Goal: Task Accomplishment & Management: Use online tool/utility

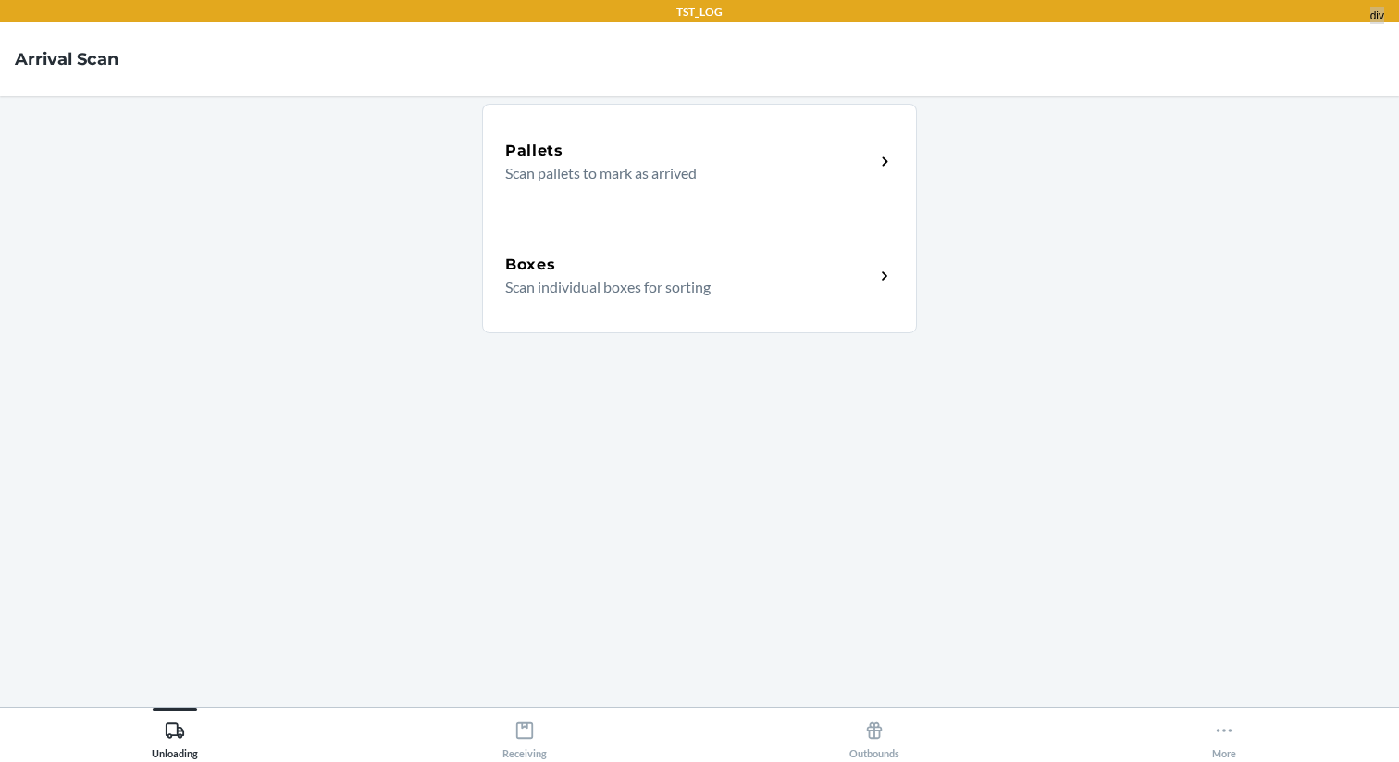
click at [770, 540] on div "Pallets Scan pallets to mark as arrived Boxes Scan individual boxes for sorting" at bounding box center [699, 401] width 435 height 581
click at [305, 275] on main "Pallets Scan pallets to mark as arrived Boxes Scan individual boxes for sorting" at bounding box center [699, 401] width 1399 height 611
click at [1210, 740] on button "More" at bounding box center [1225, 733] width 350 height 51
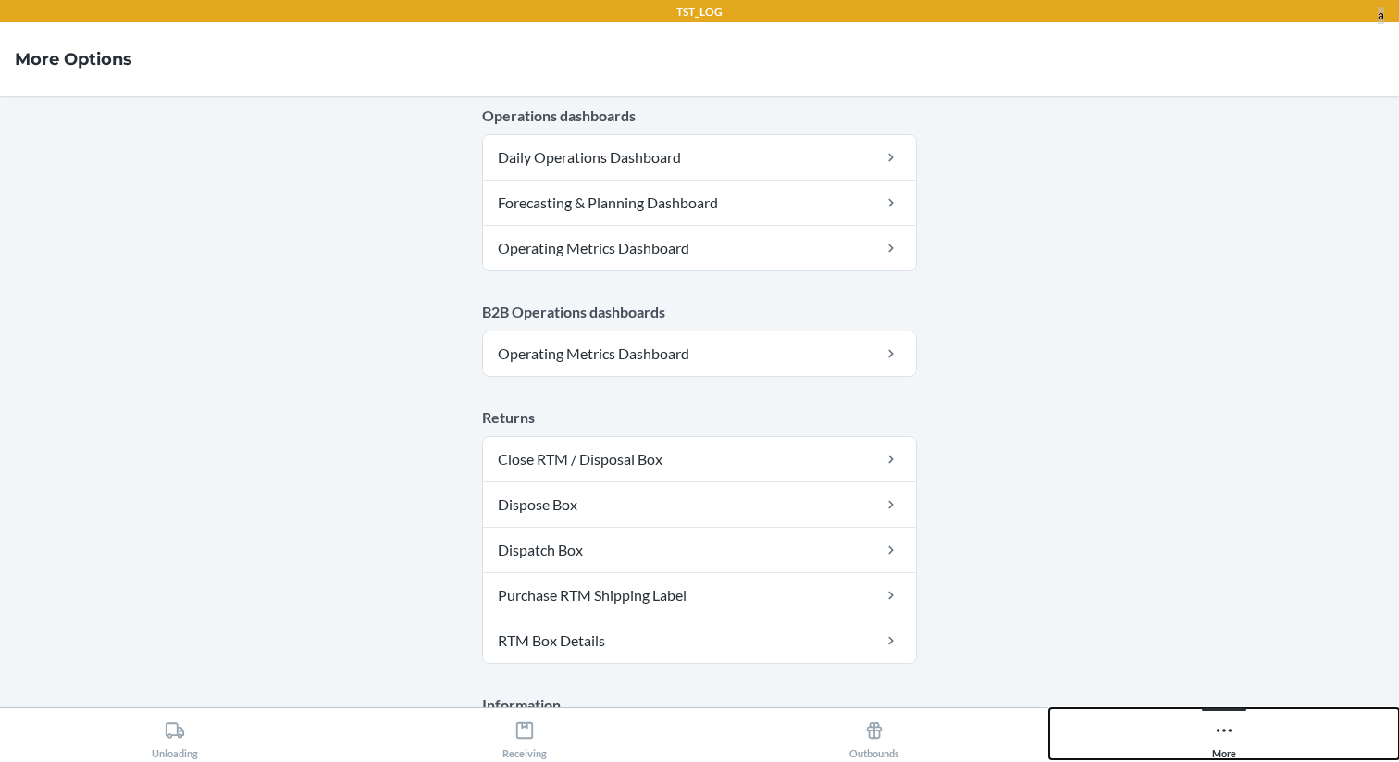
scroll to position [1017, 0]
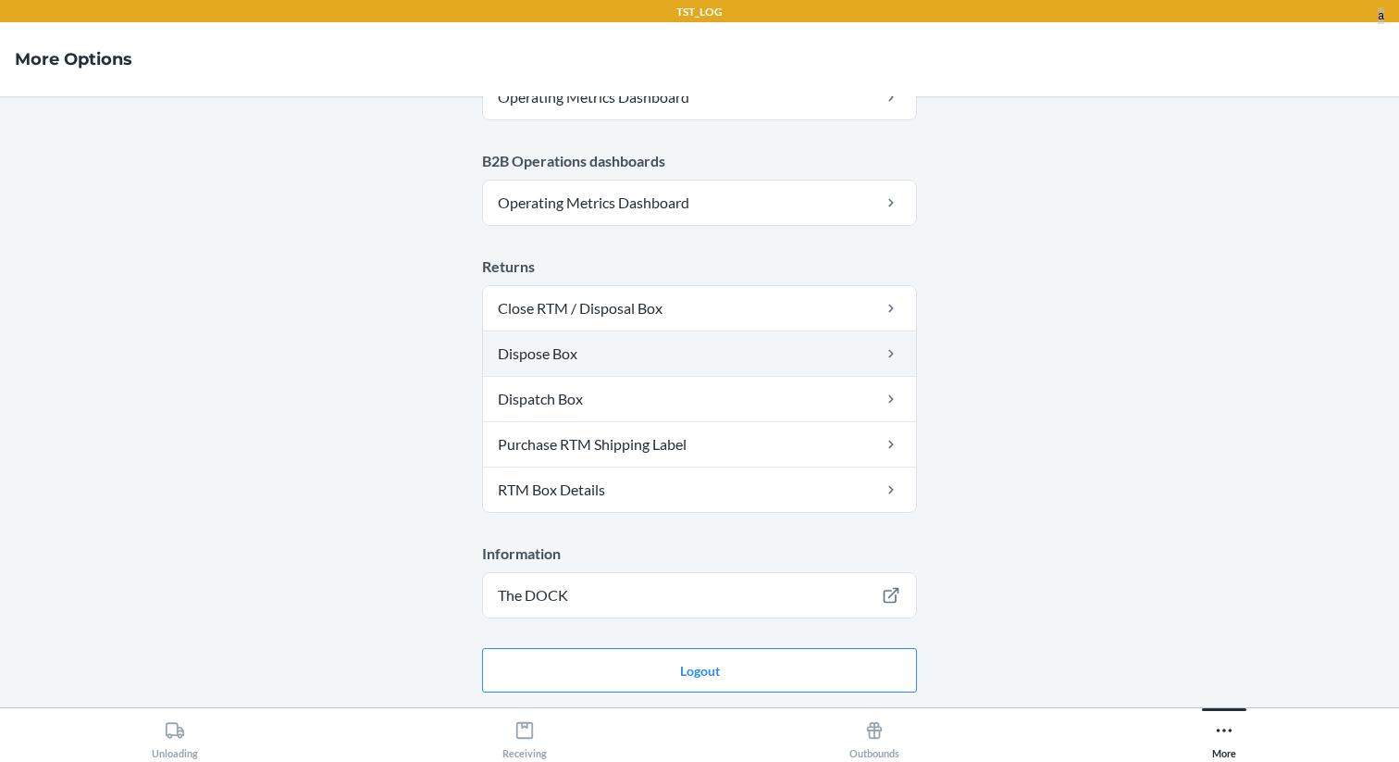
click at [707, 375] on link "Dispose Box" at bounding box center [699, 353] width 433 height 44
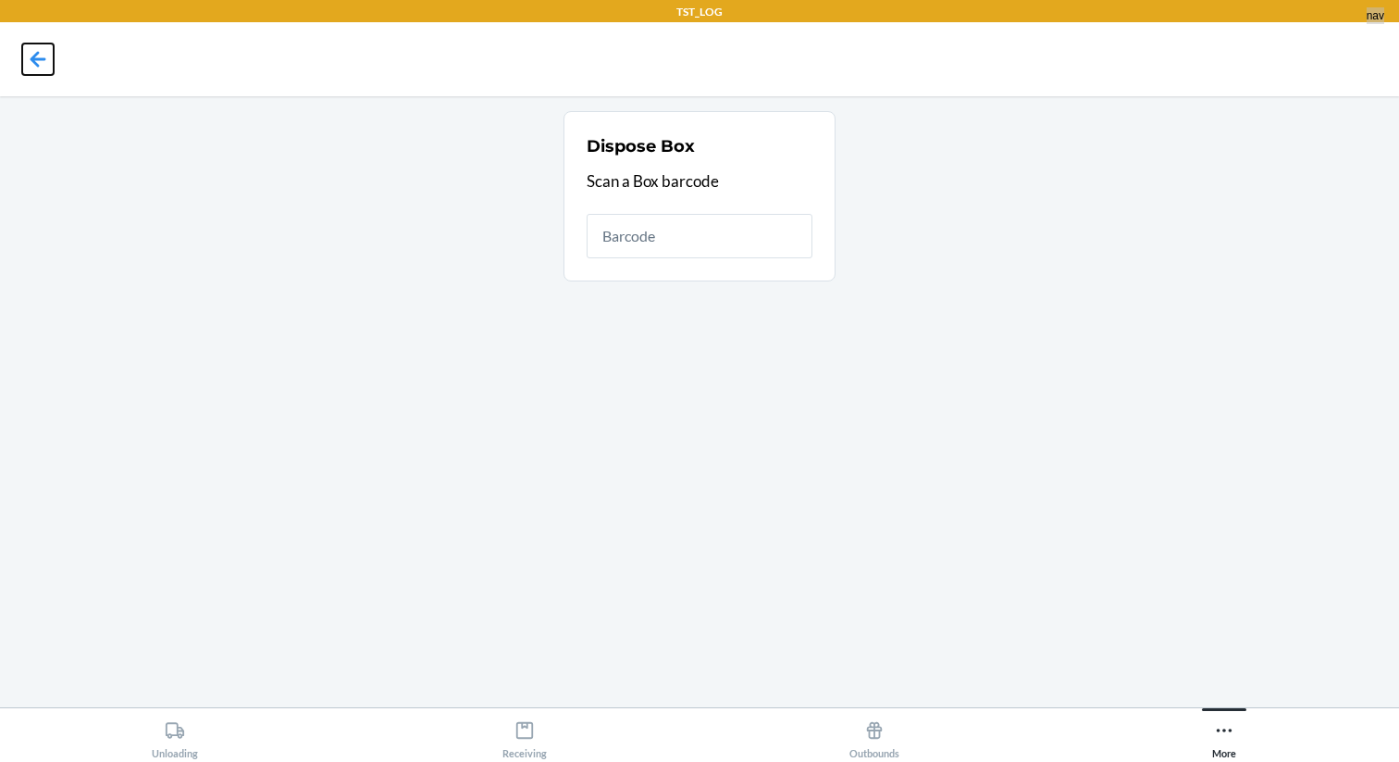
click at [43, 59] on icon at bounding box center [39, 59] width 16 height 16
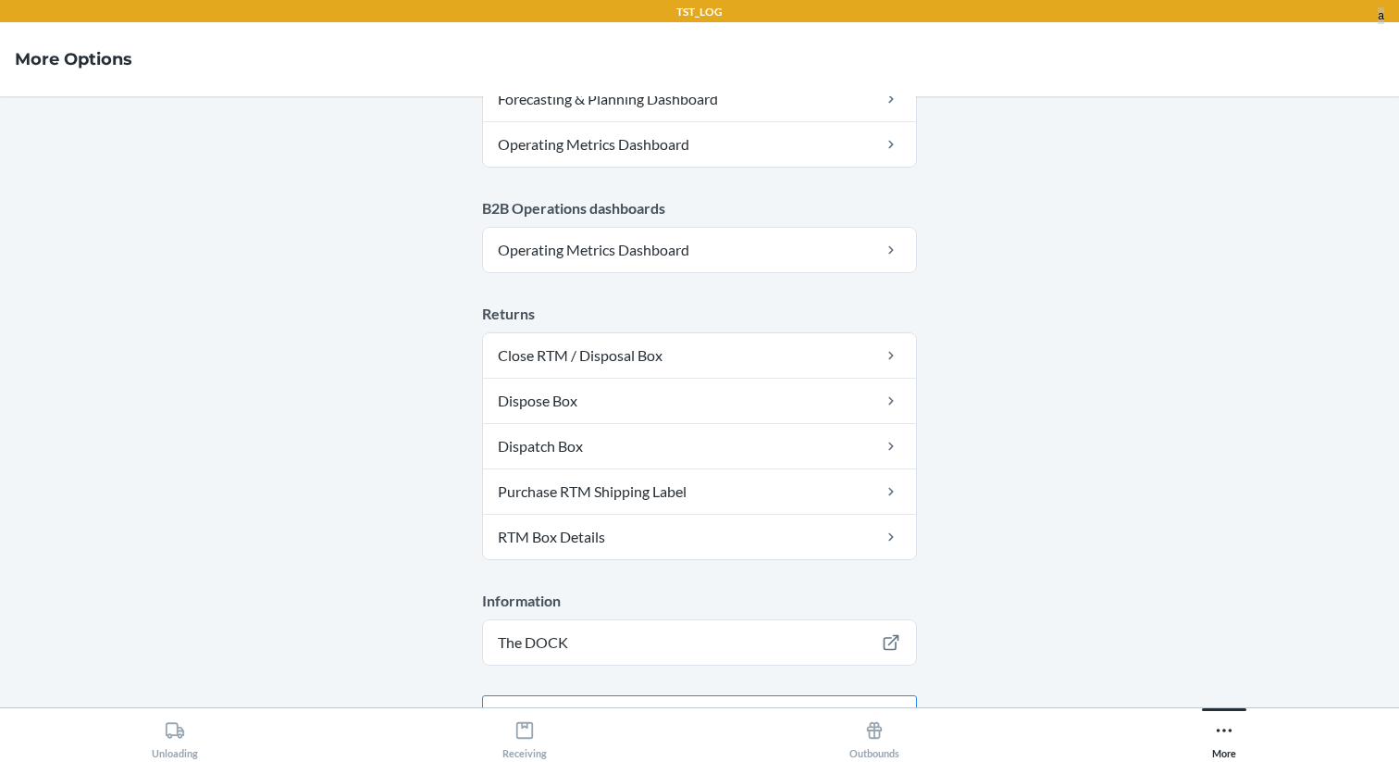
scroll to position [1017, 0]
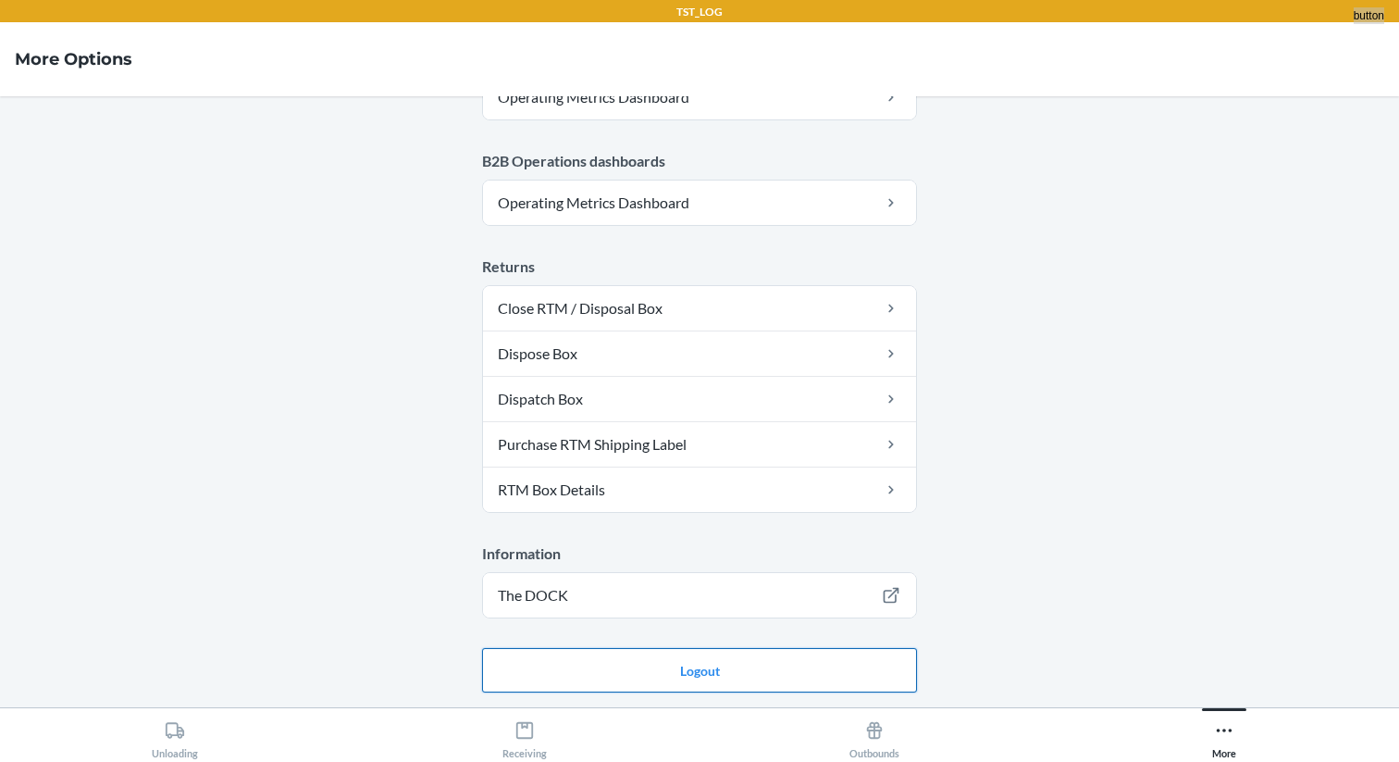
click at [737, 677] on button "Logout" at bounding box center [699, 670] width 435 height 44
